Goal: Find contact information: Find contact information

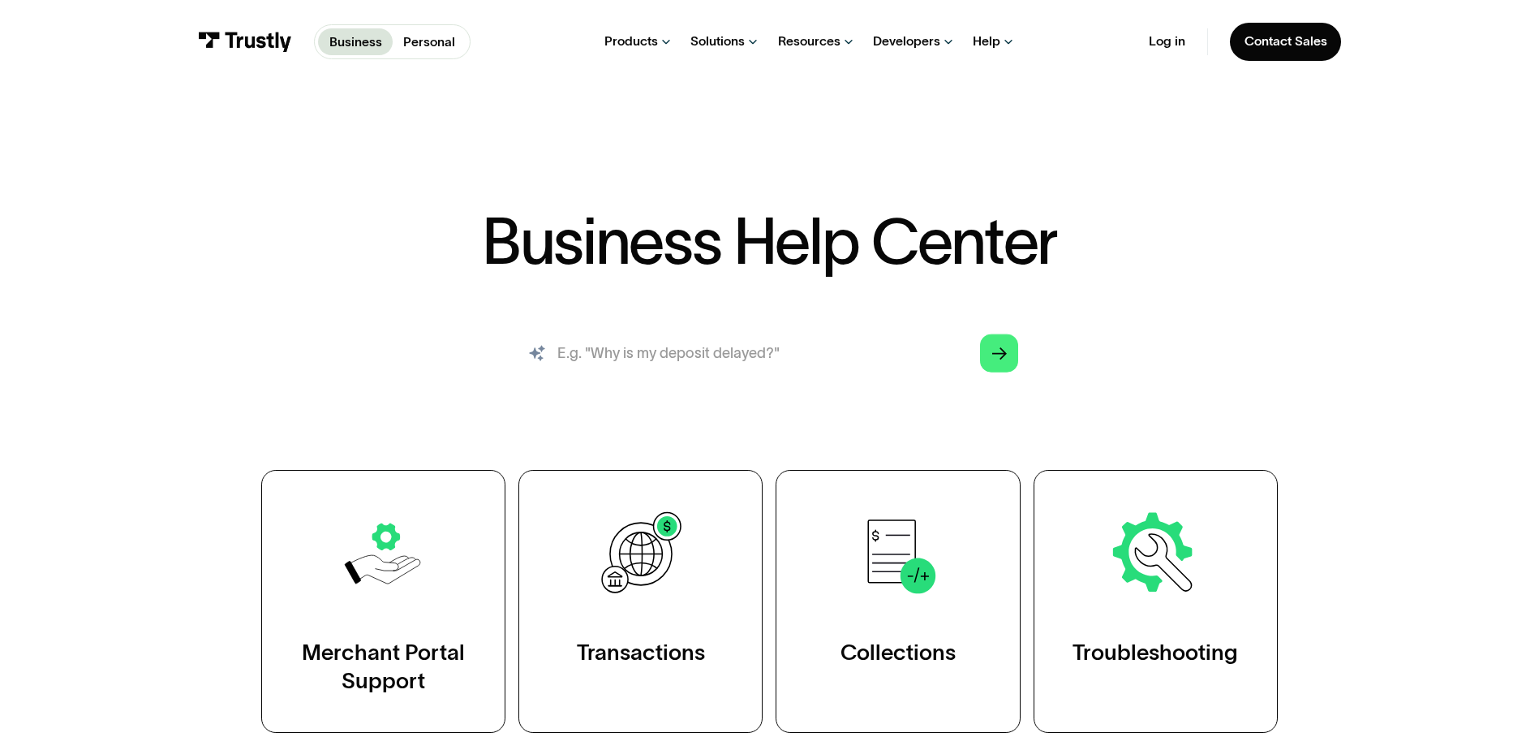
click at [818, 371] on input "search" at bounding box center [769, 354] width 527 height 58
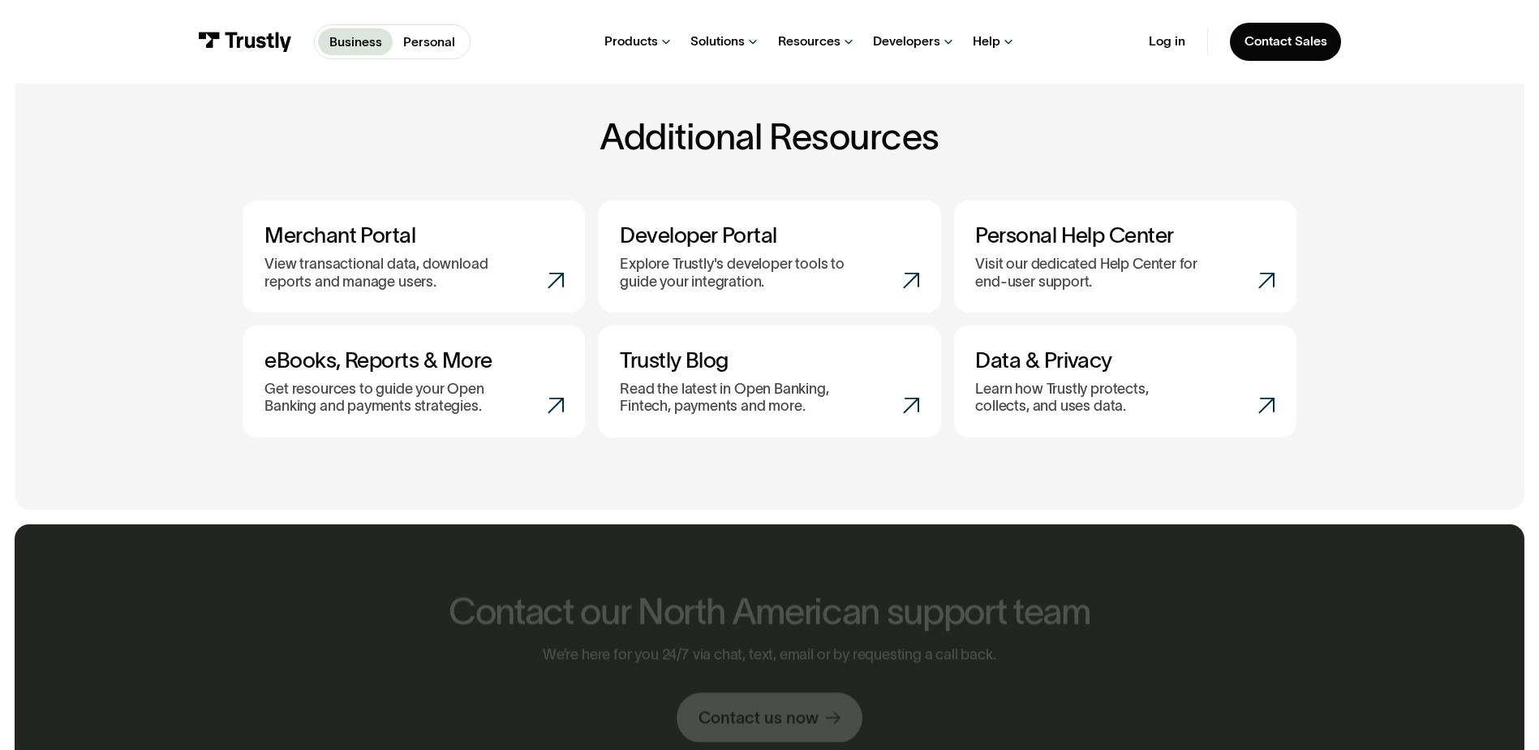
scroll to position [730, 0]
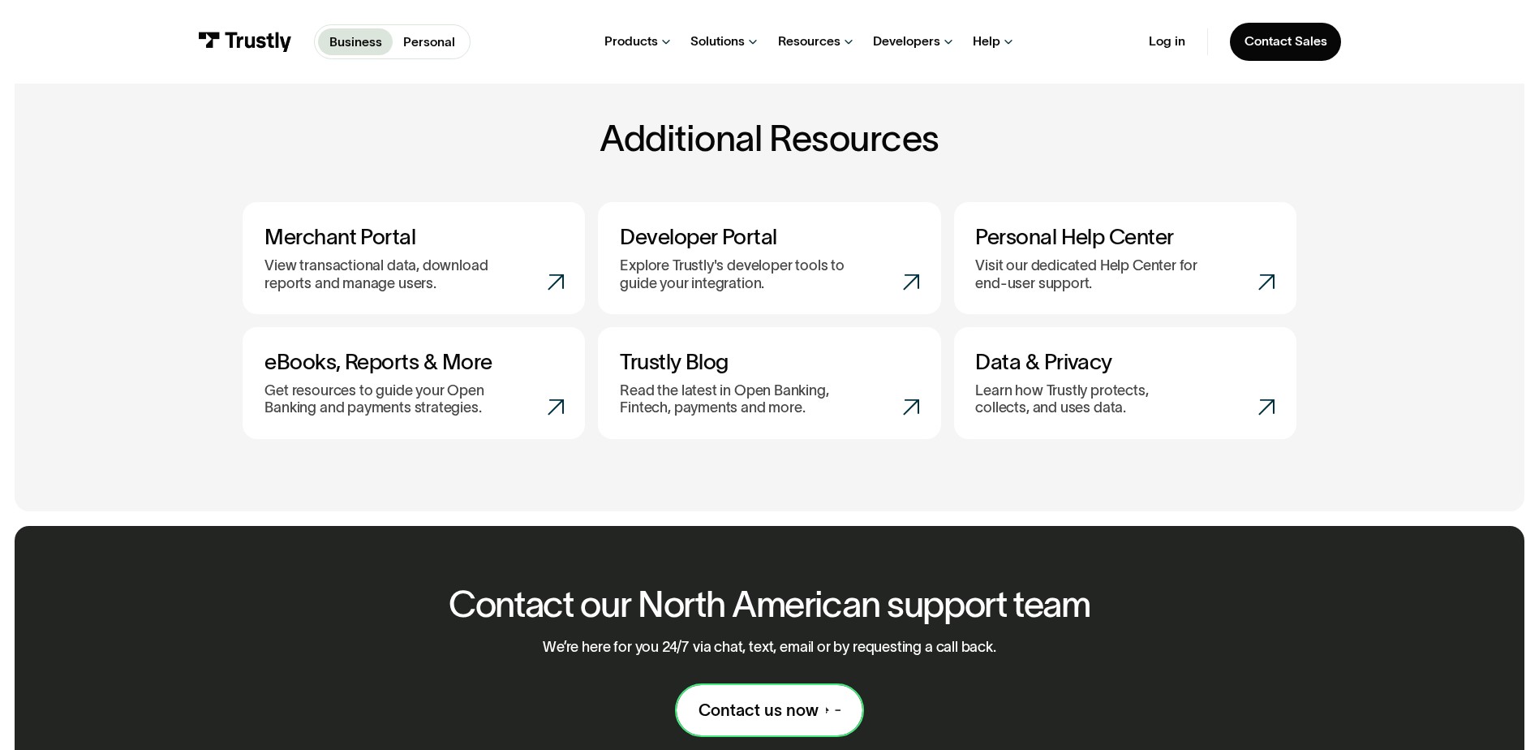
click at [754, 690] on link "Contact us now" at bounding box center [770, 710] width 186 height 50
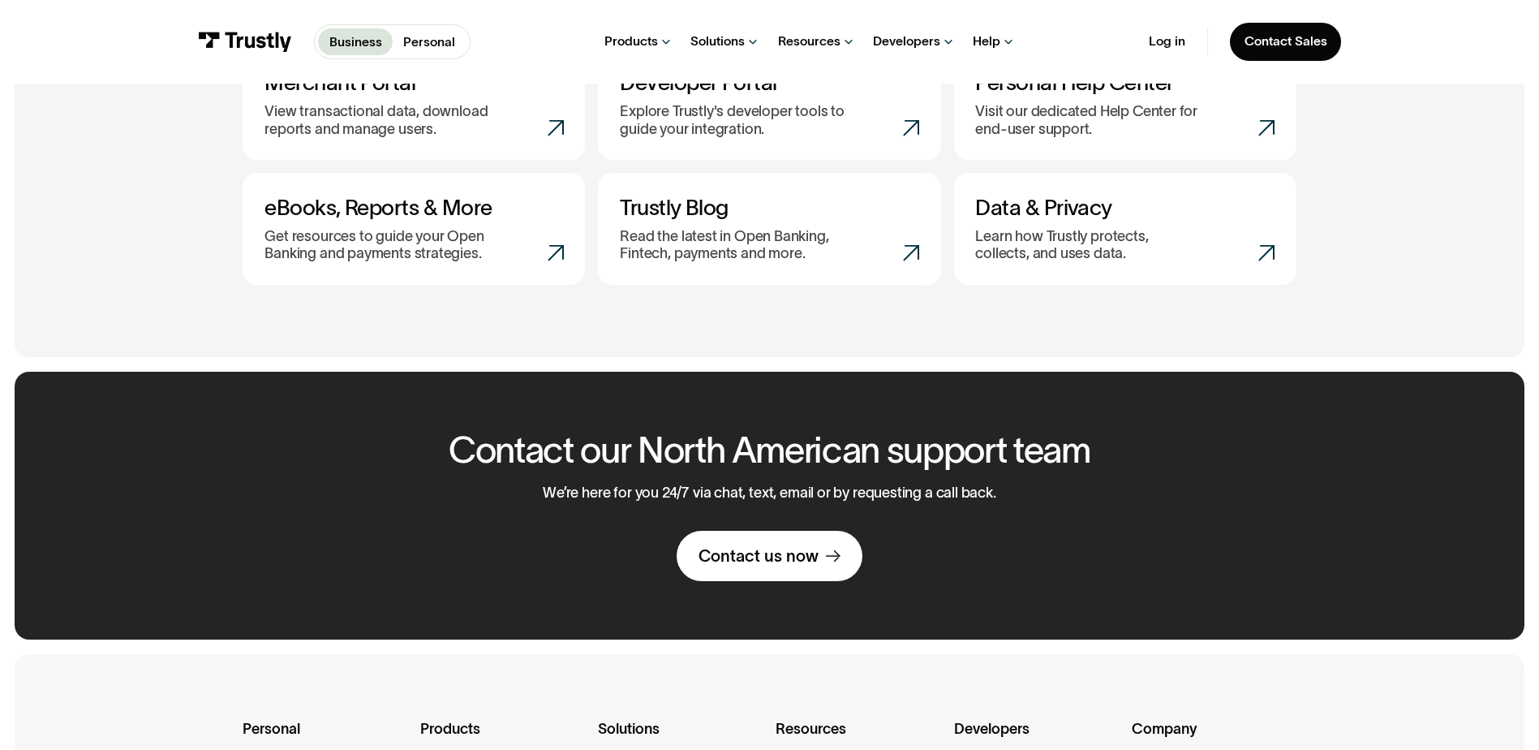
scroll to position [974, 0]
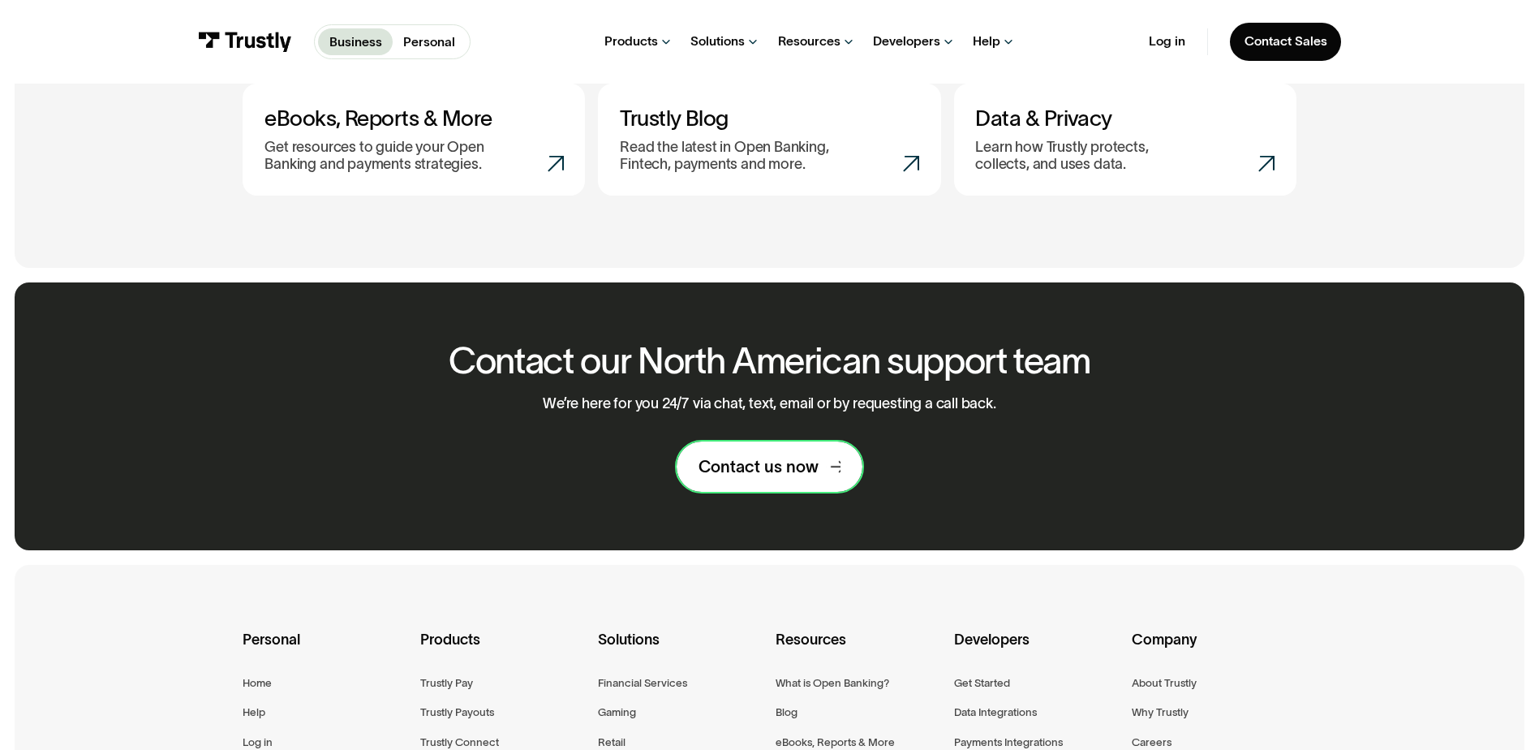
click at [795, 453] on link "Contact us now" at bounding box center [770, 466] width 186 height 50
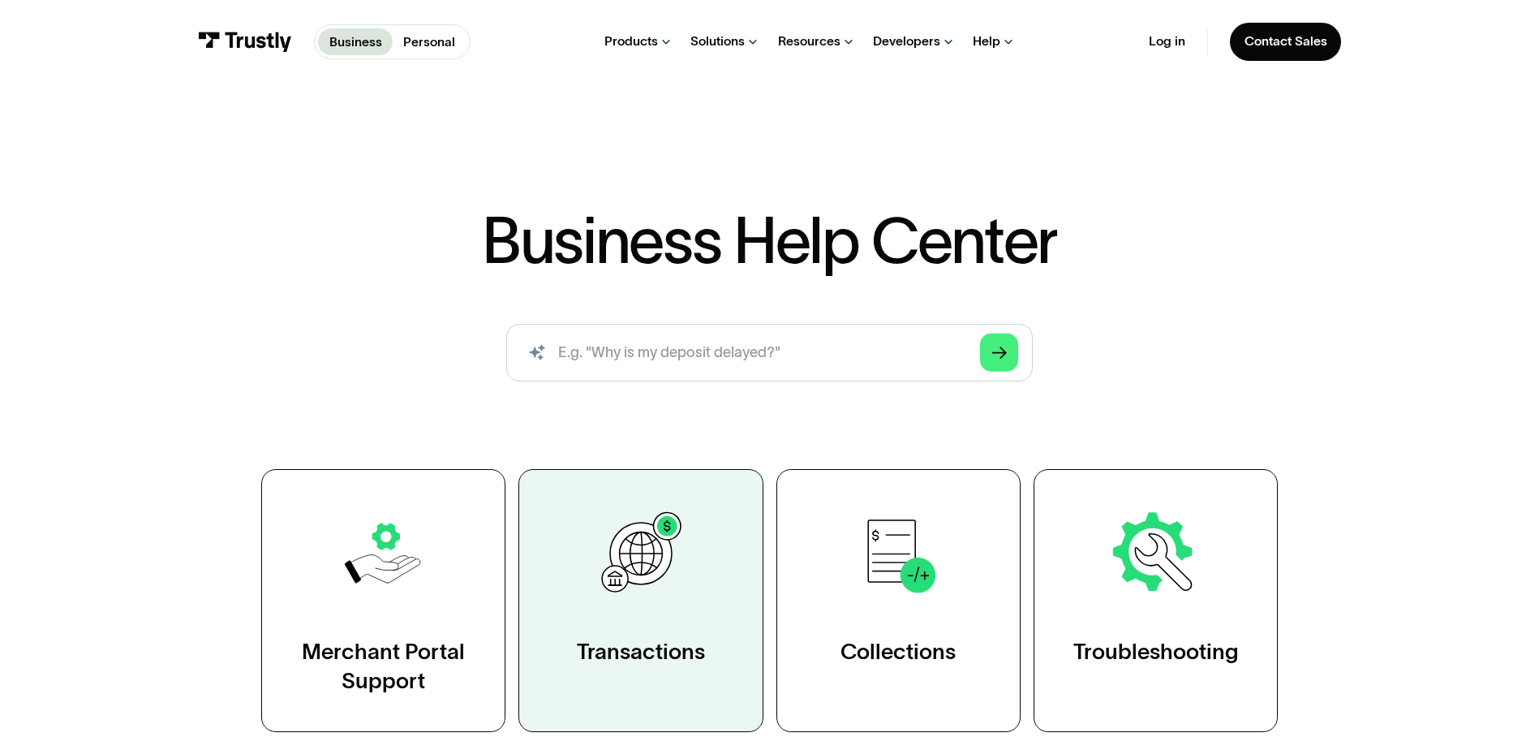
scroll to position [0, 0]
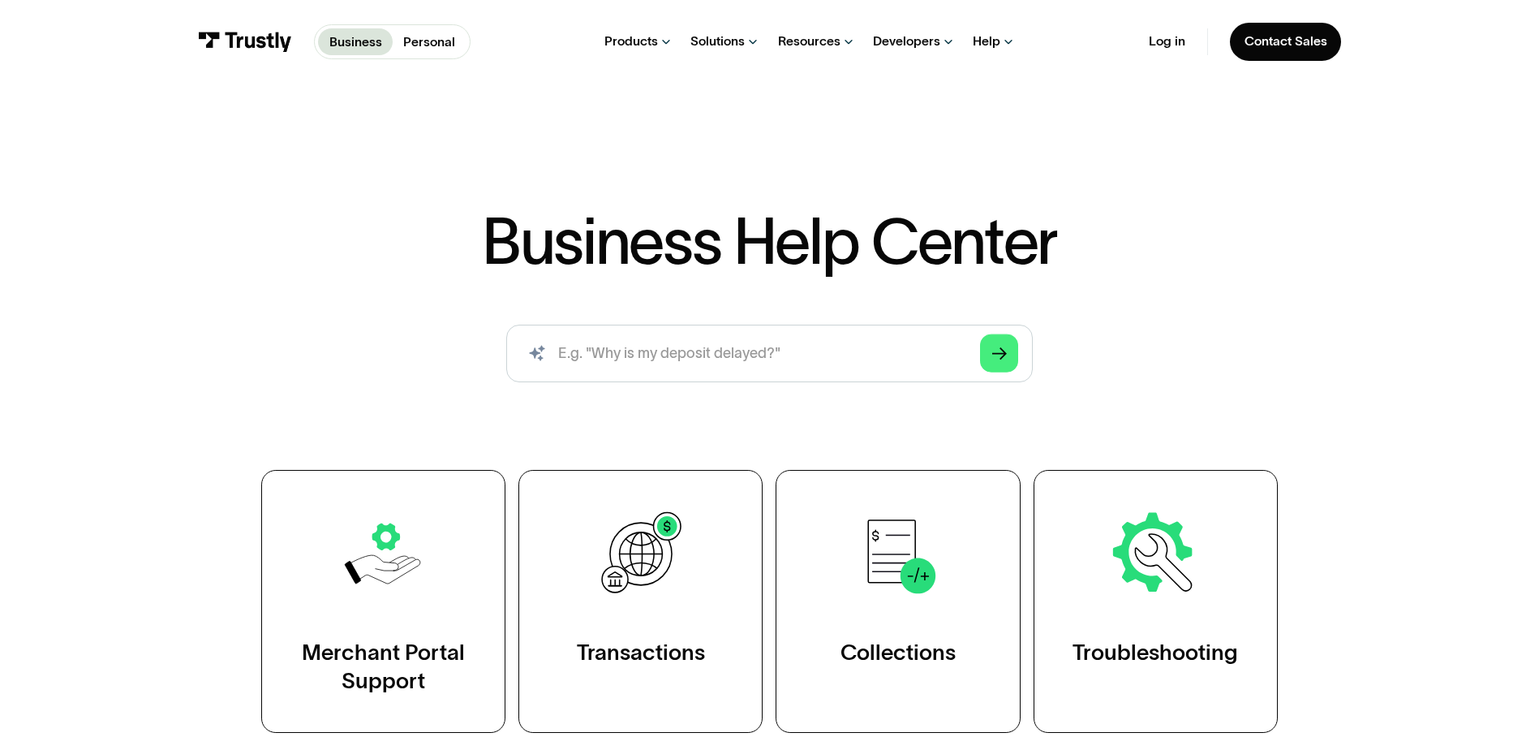
click at [368, 33] on p "Business" at bounding box center [355, 41] width 53 height 19
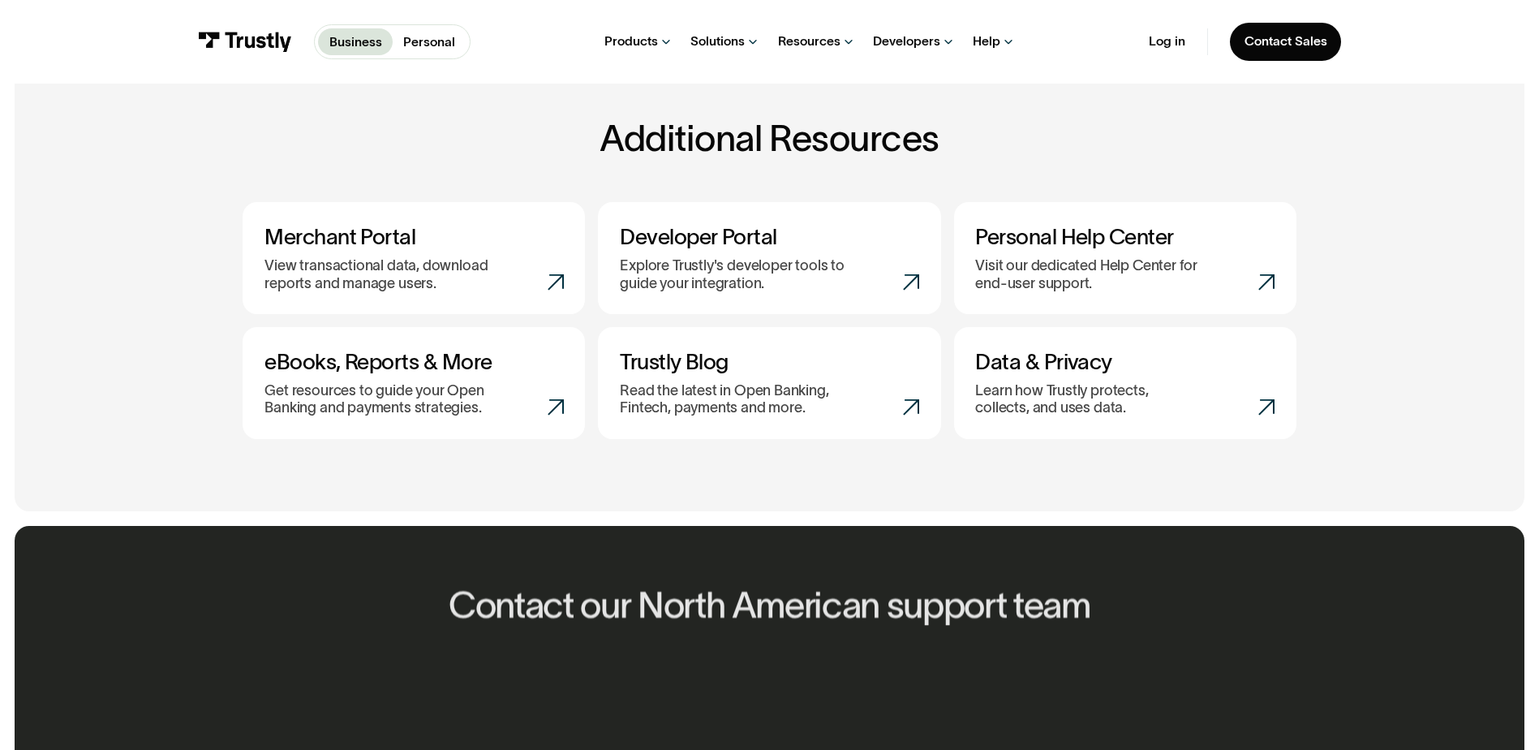
scroll to position [1217, 0]
